Goal: Communication & Community: Answer question/provide support

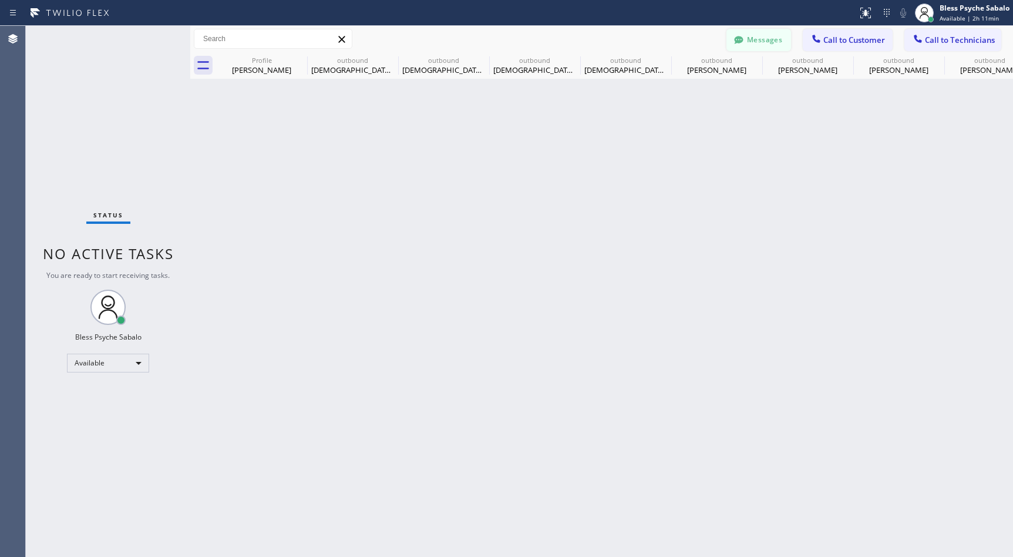
click at [675, 41] on button "Messages" at bounding box center [759, 40] width 65 height 22
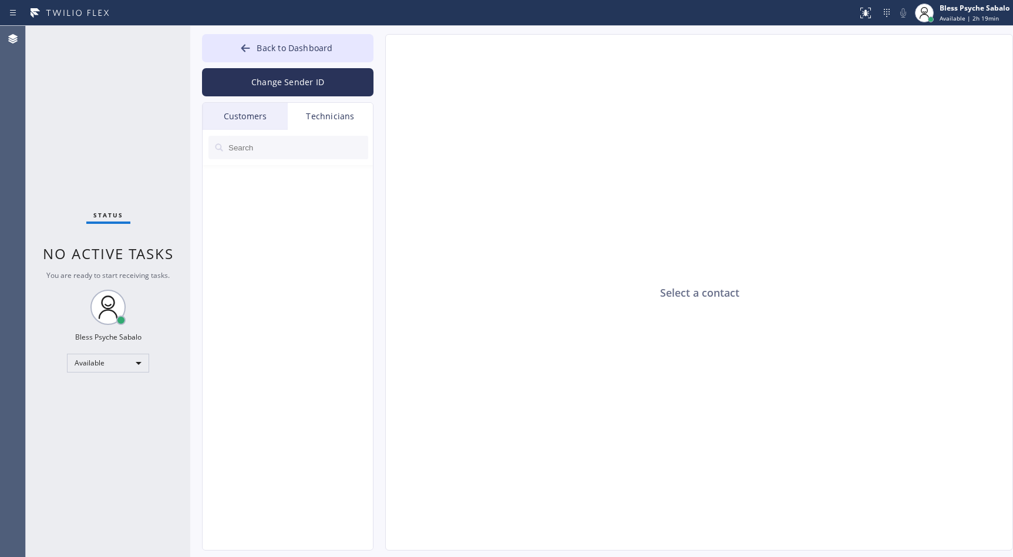
click at [354, 119] on div "Technicians" at bounding box center [330, 116] width 85 height 27
click at [340, 118] on div "Technicians" at bounding box center [330, 116] width 85 height 27
click at [253, 115] on div "Customers" at bounding box center [245, 116] width 85 height 27
click at [293, 48] on span "Back to Dashboard" at bounding box center [295, 47] width 76 height 11
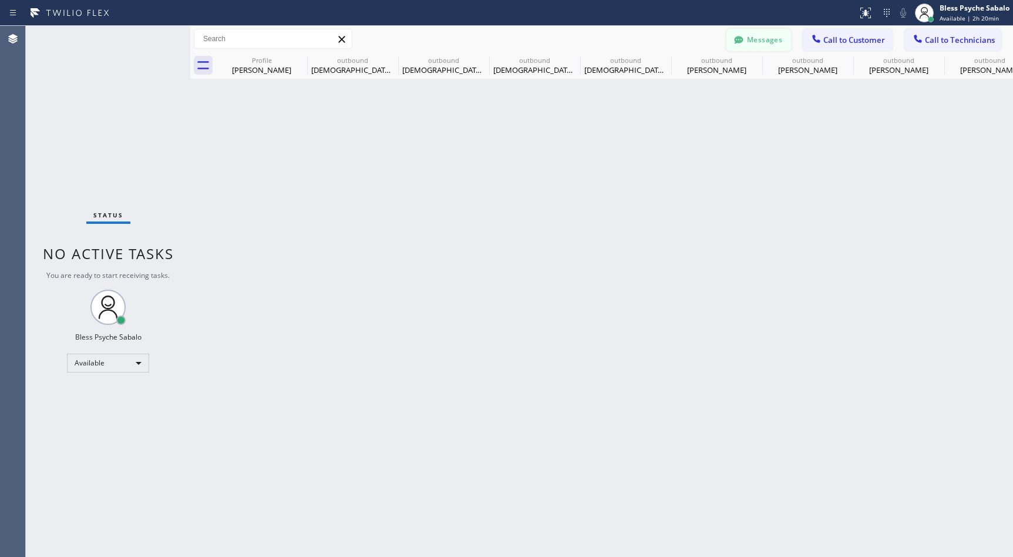
click at [675, 41] on button "Messages" at bounding box center [759, 40] width 65 height 22
